Goal: Book appointment/travel/reservation

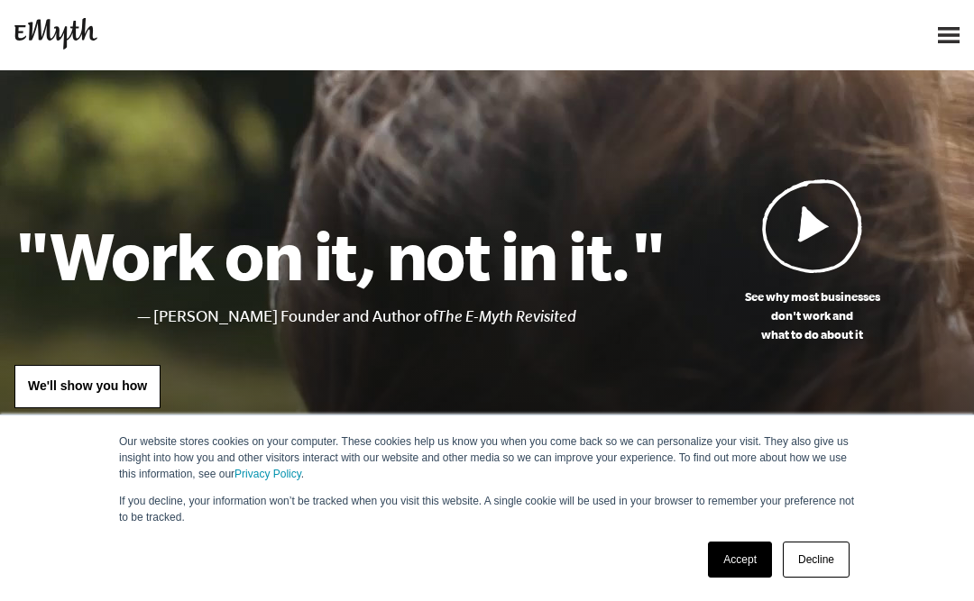
scroll to position [40, 0]
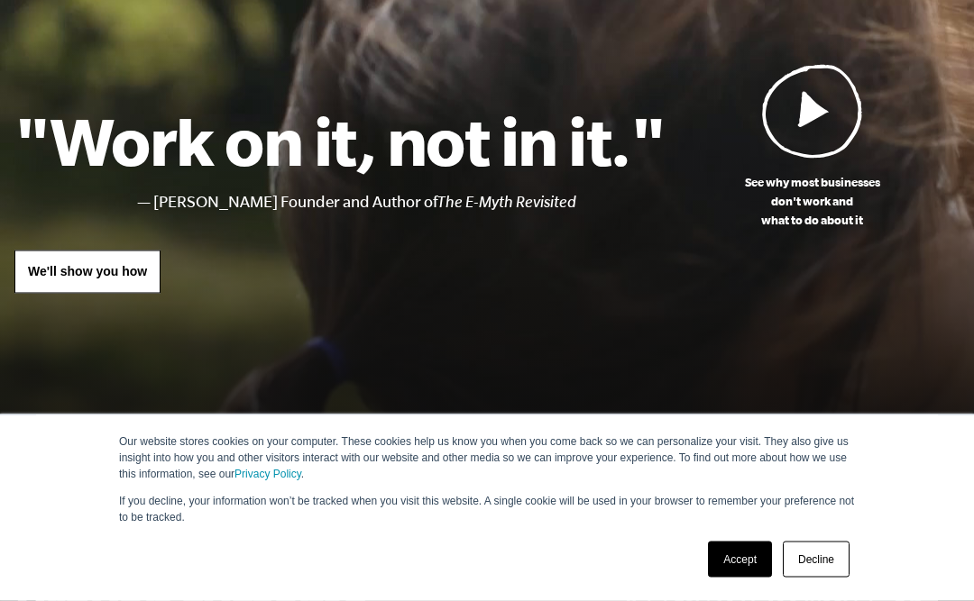
click at [733, 578] on link "Accept" at bounding box center [740, 560] width 64 height 36
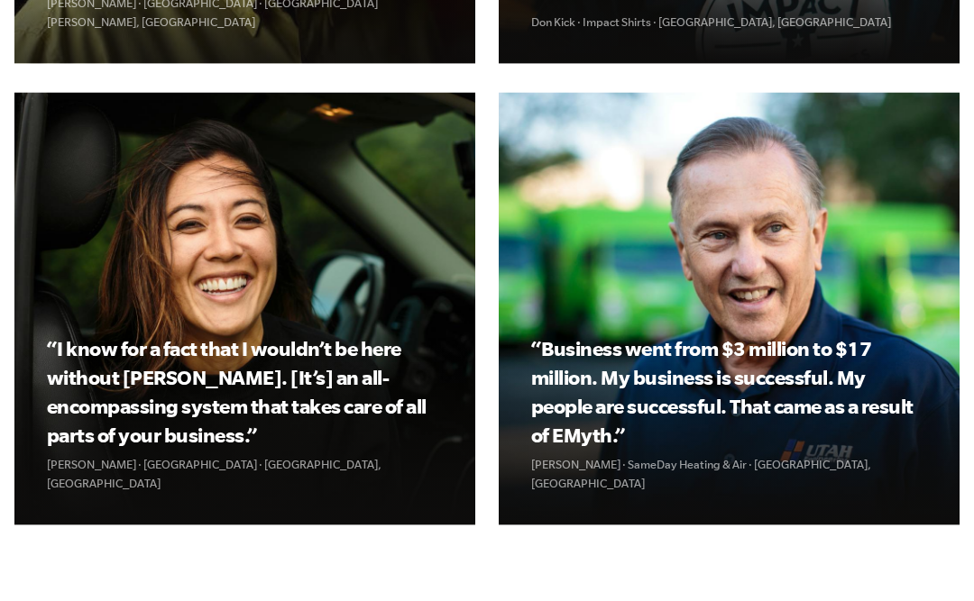
scroll to position [2475, 0]
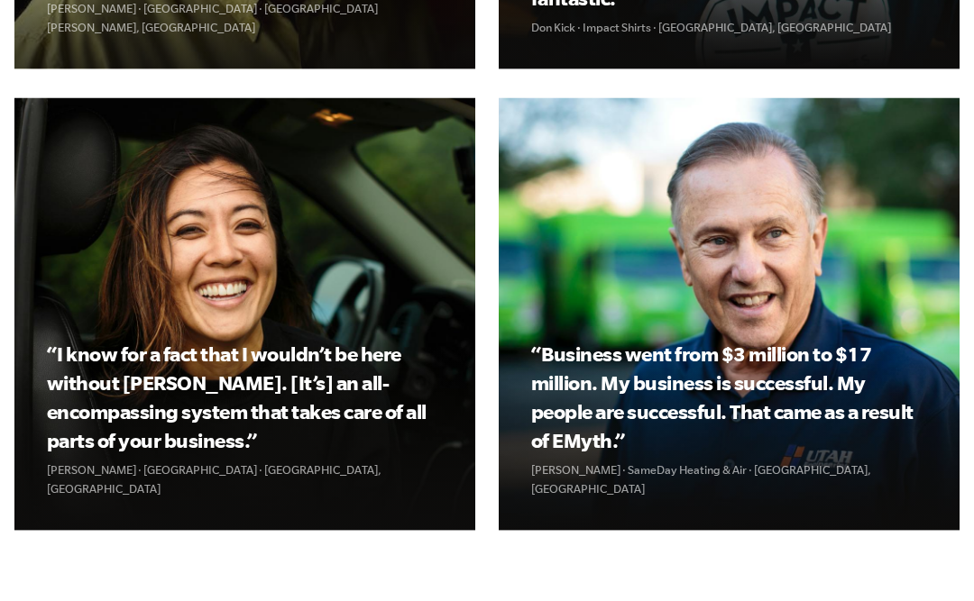
click at [253, 191] on div "“I know for a fact that I wouldn’t be here without EMyth. [It’s] an all-encompa…" at bounding box center [244, 314] width 461 height 433
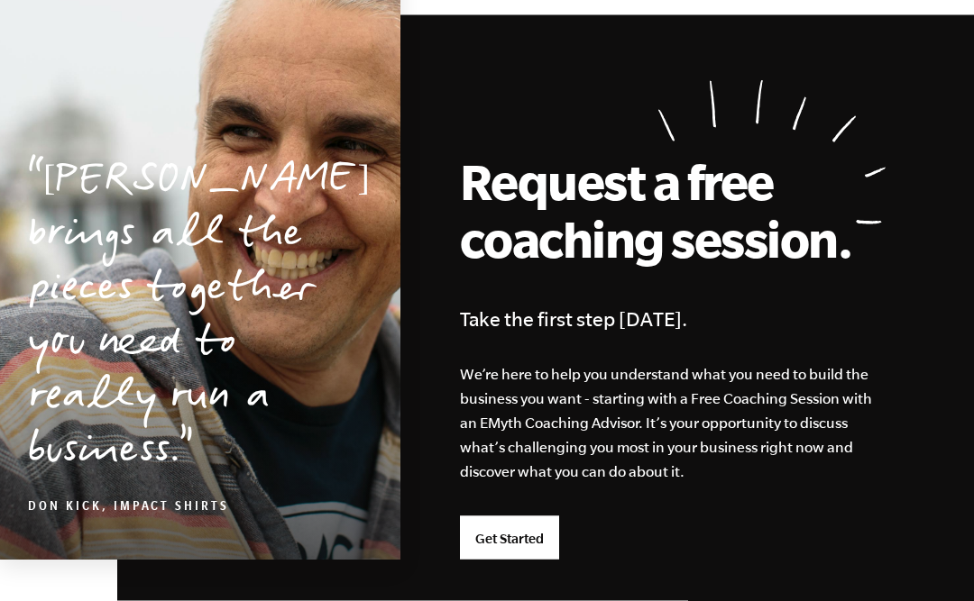
scroll to position [4361, 0]
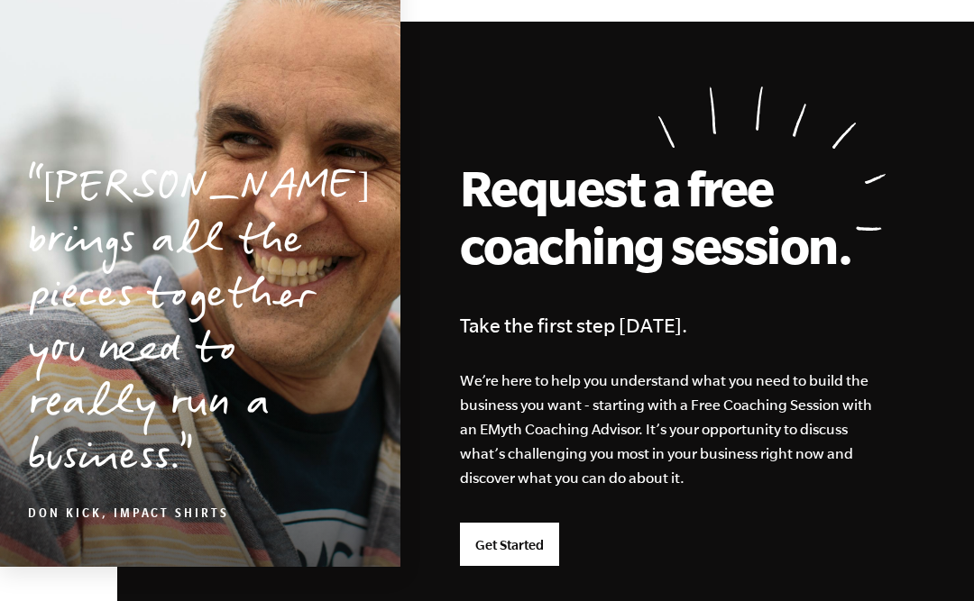
click at [501, 523] on link "Get Started" at bounding box center [509, 544] width 99 height 43
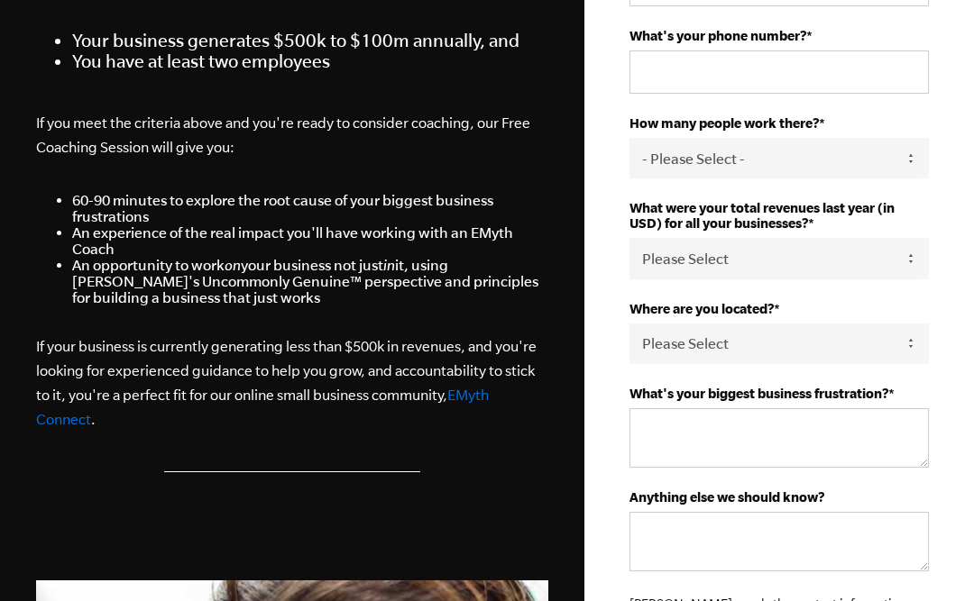
scroll to position [471, 0]
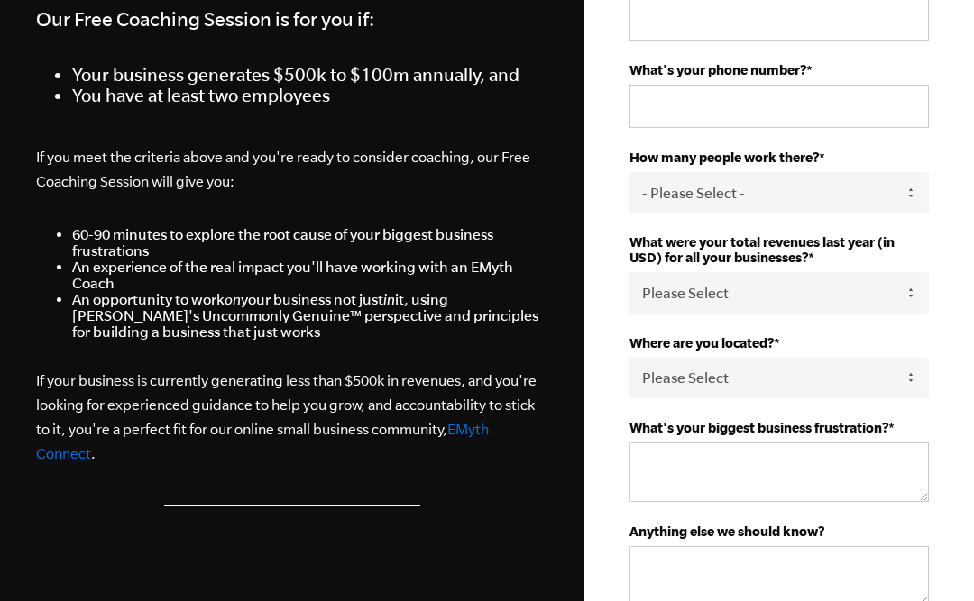
click at [914, 202] on select "- Please Select - 50+ 35-49 20-34 10-19 4-9 1-3 0 tfa_105 tfa_106 tfa_107 tfa_1…" at bounding box center [778, 192] width 299 height 41
click at [914, 207] on select "- Please Select - 50+ 35-49 20-34 10-19 4-9 1-3 0 tfa_105 tfa_106 tfa_107 tfa_1…" at bounding box center [778, 192] width 299 height 41
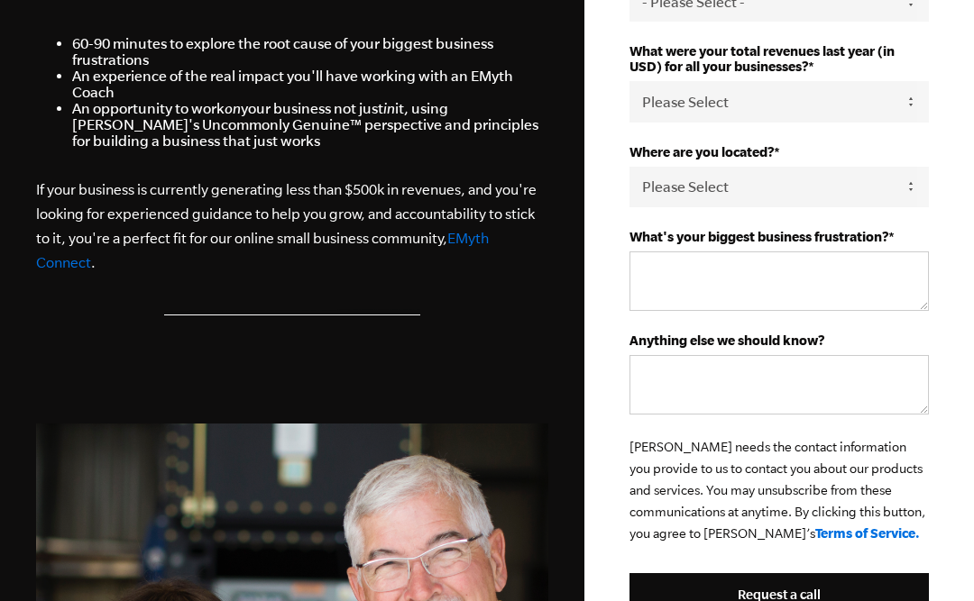
scroll to position [689, 0]
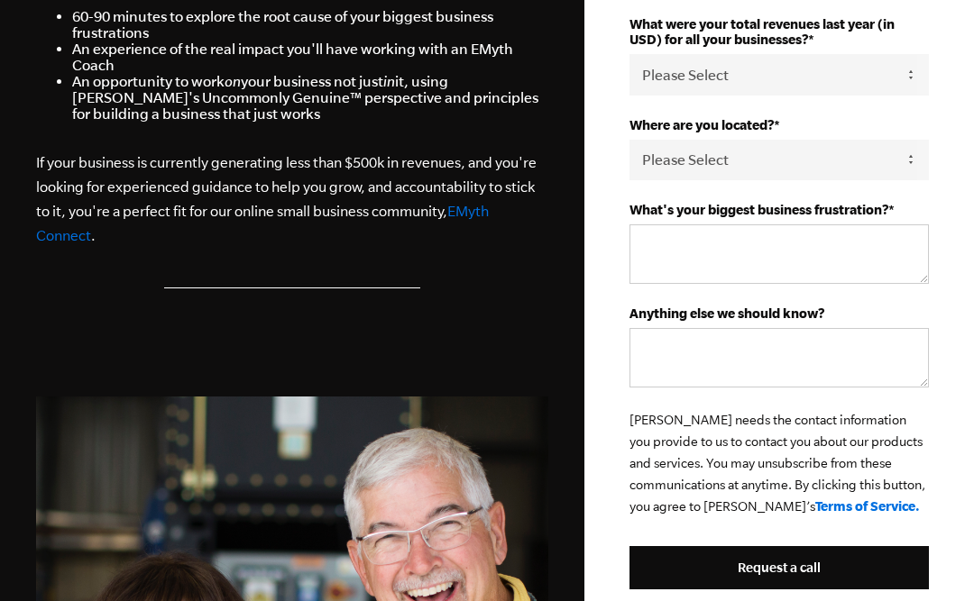
click at [917, 84] on div "What were your total revenues last year (in USD) for all your businesses? * Ple…" at bounding box center [778, 55] width 299 height 78
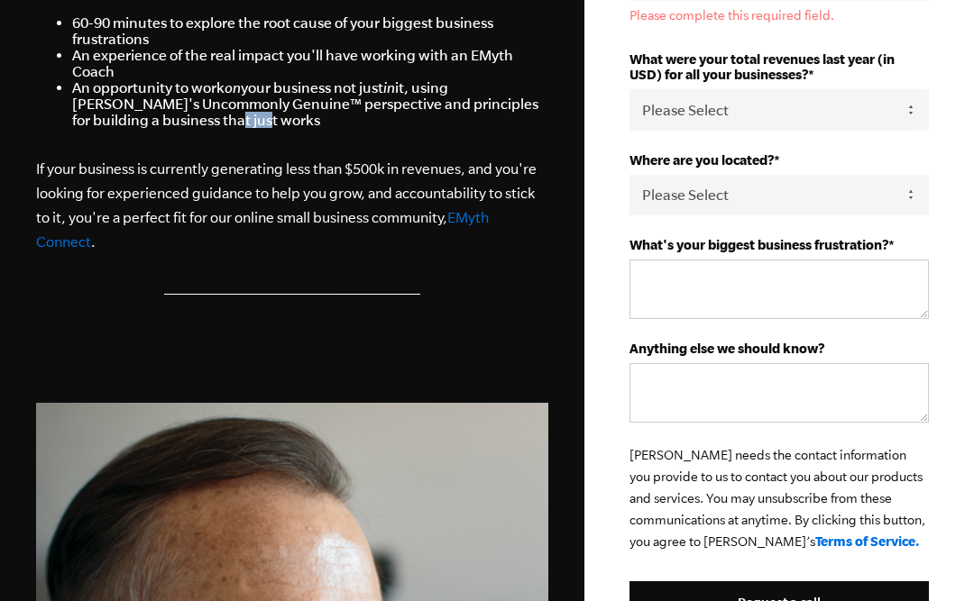
scroll to position [681, 0]
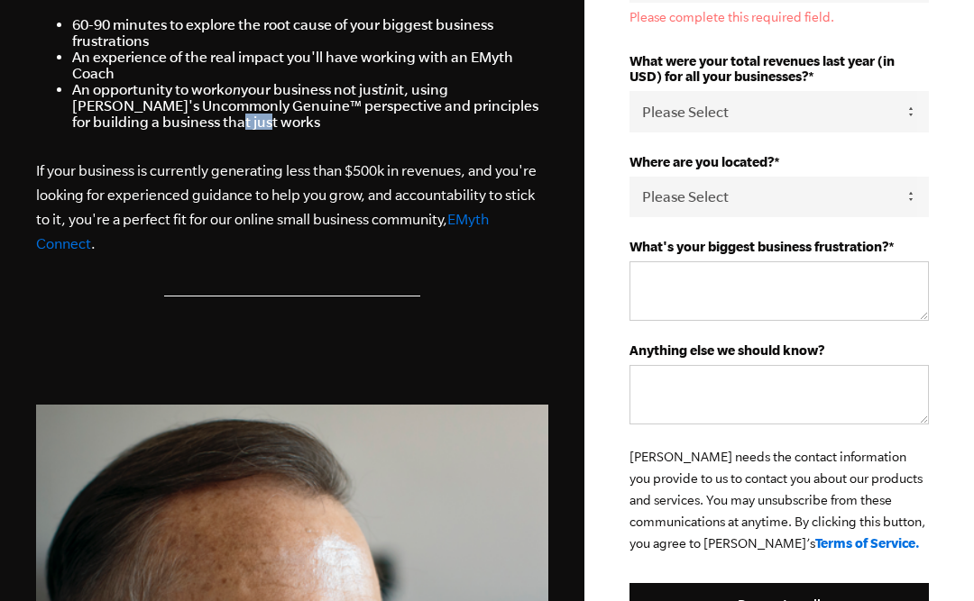
click at [912, 207] on div "Where are you located? * Please Select United States Afghanistan Åland Islands …" at bounding box center [778, 185] width 299 height 63
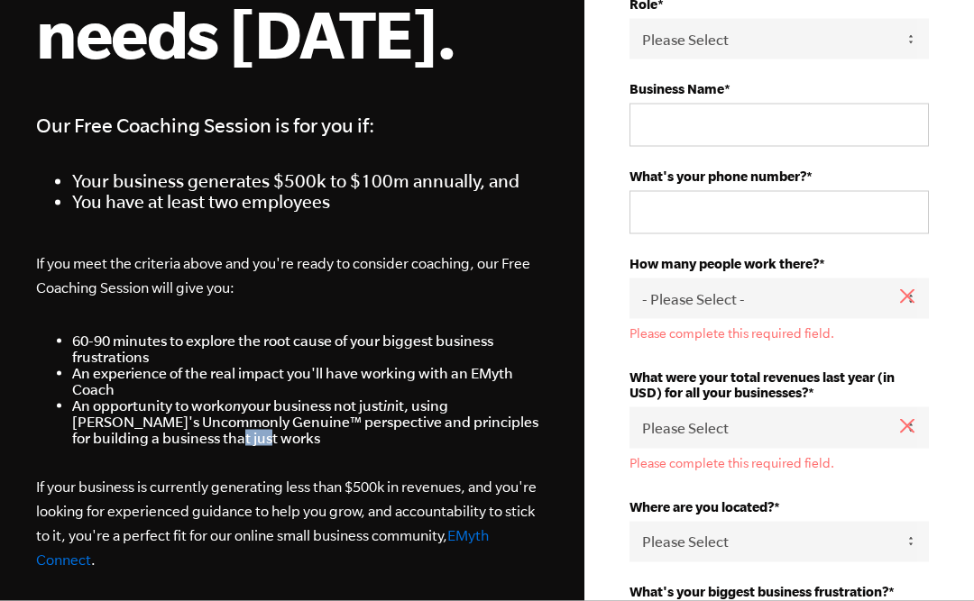
scroll to position [365, 0]
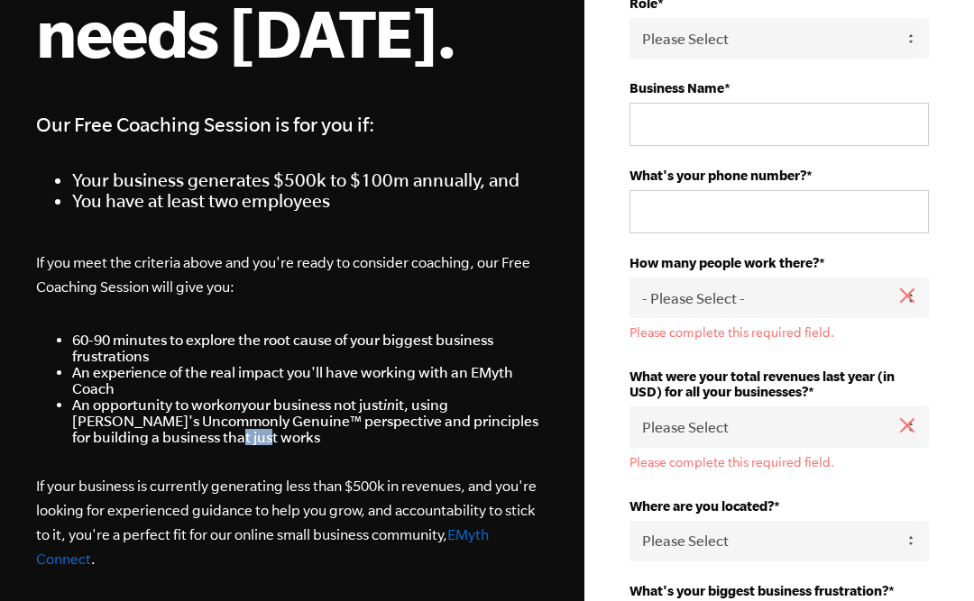
click at [649, 438] on select "Please Select 0-75K 76-150K 151-275K 276-500K 501-750K 751-1M 1-2.5M 2.5-5M 5-1…" at bounding box center [778, 427] width 299 height 41
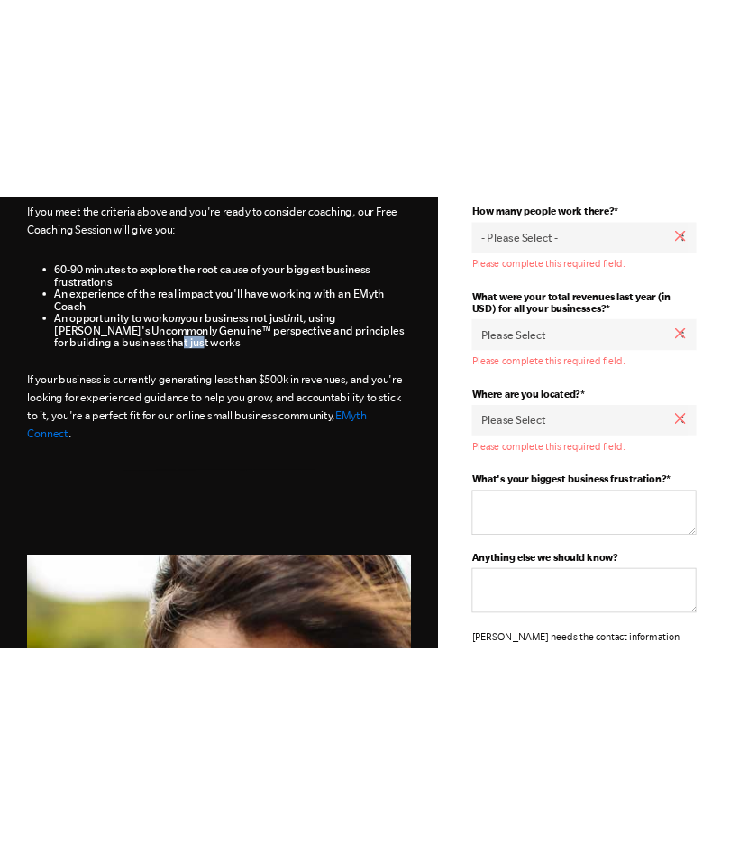
scroll to position [383, 0]
